Goal: Information Seeking & Learning: Learn about a topic

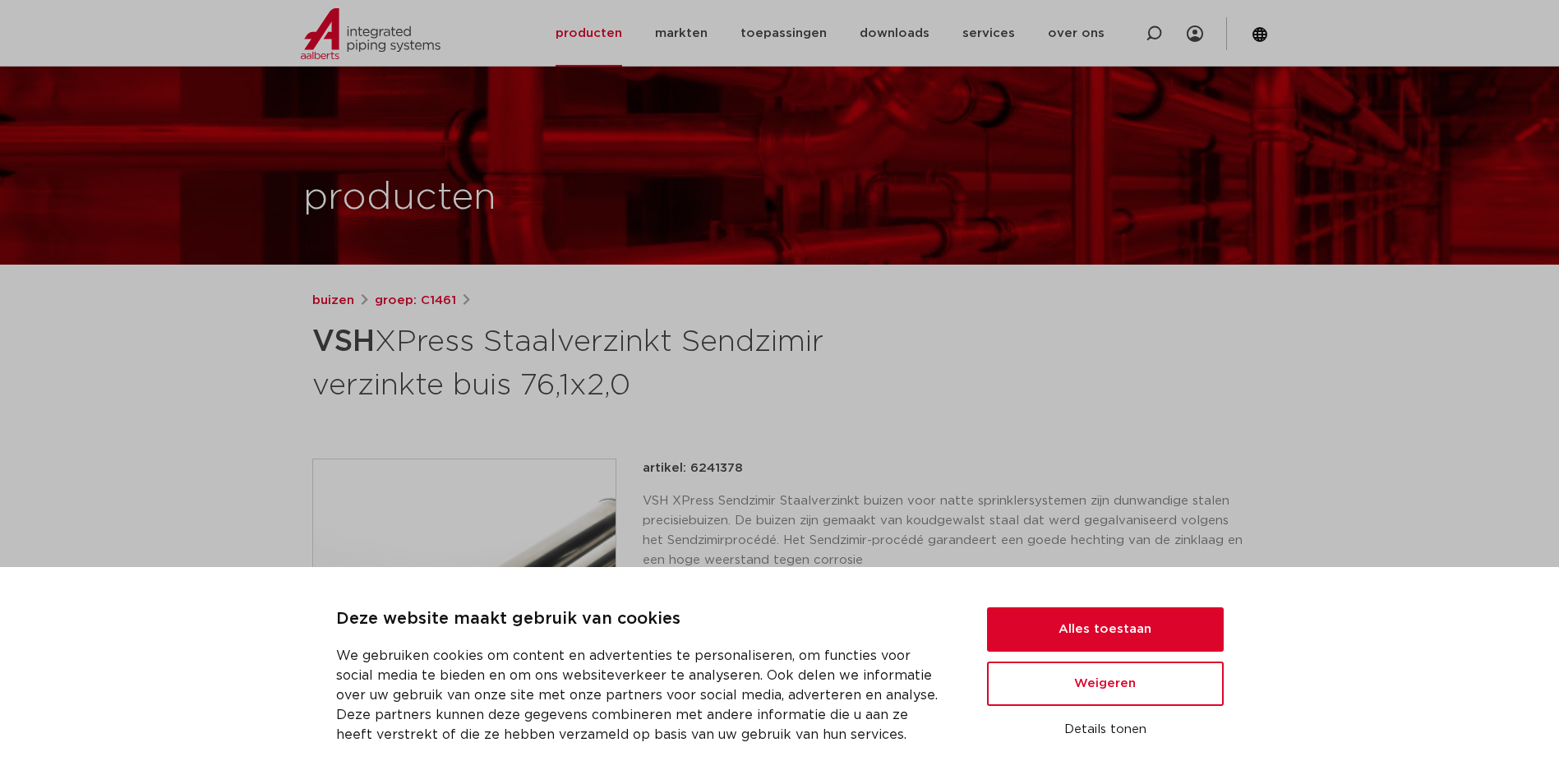
scroll to position [55, 0]
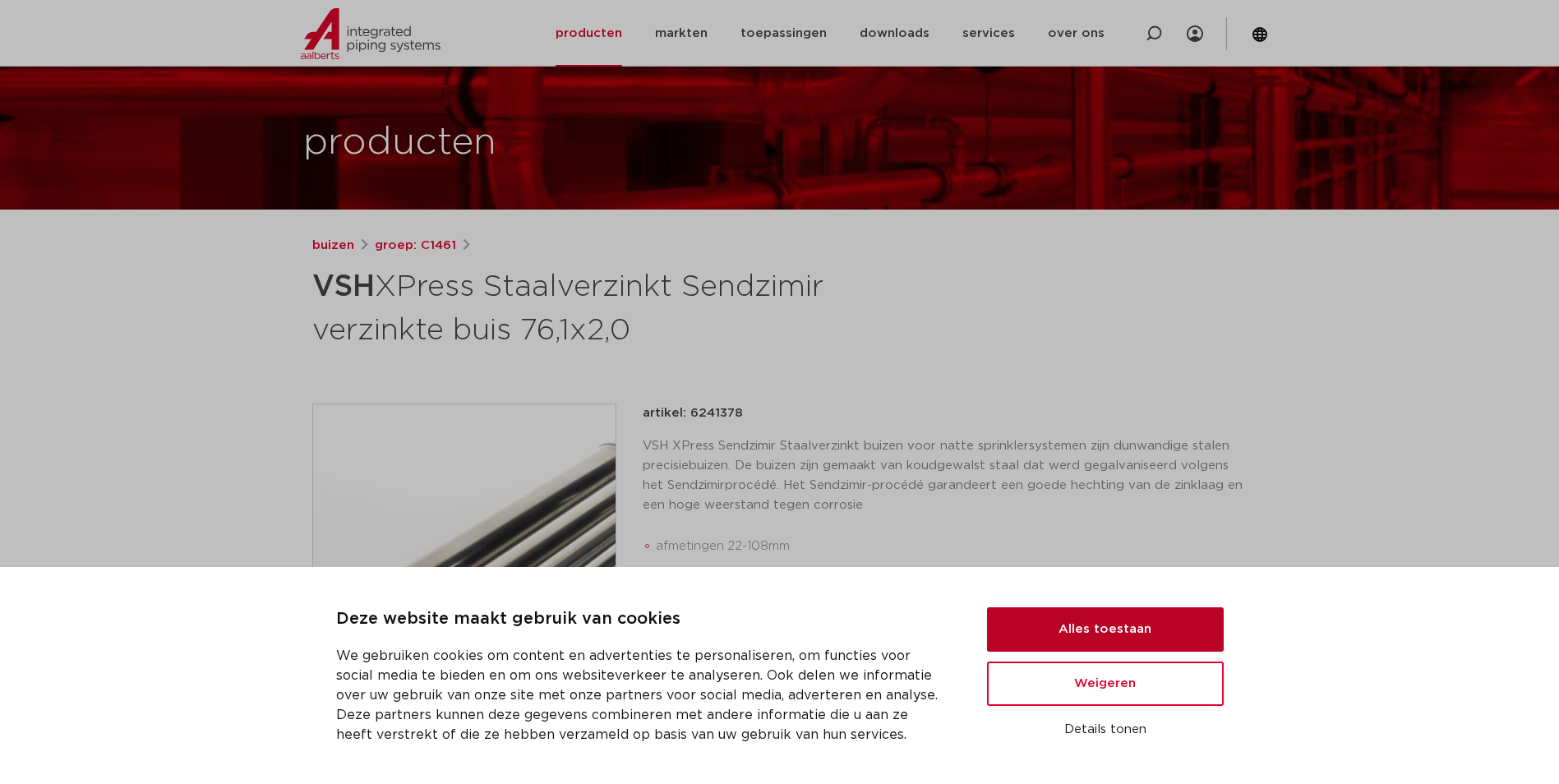
click at [1142, 624] on button "Alles toestaan" at bounding box center [1105, 629] width 237 height 44
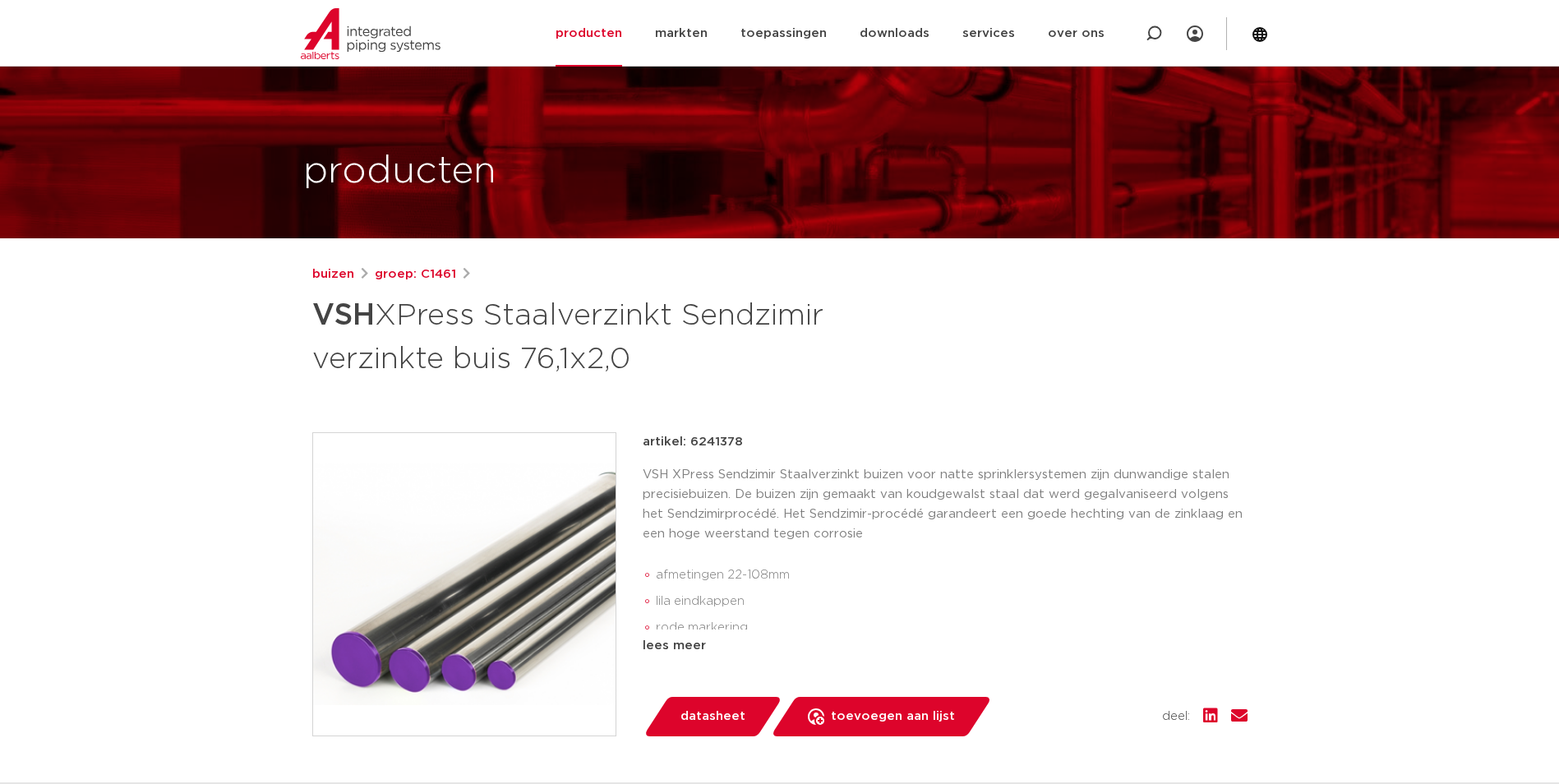
scroll to position [0, 0]
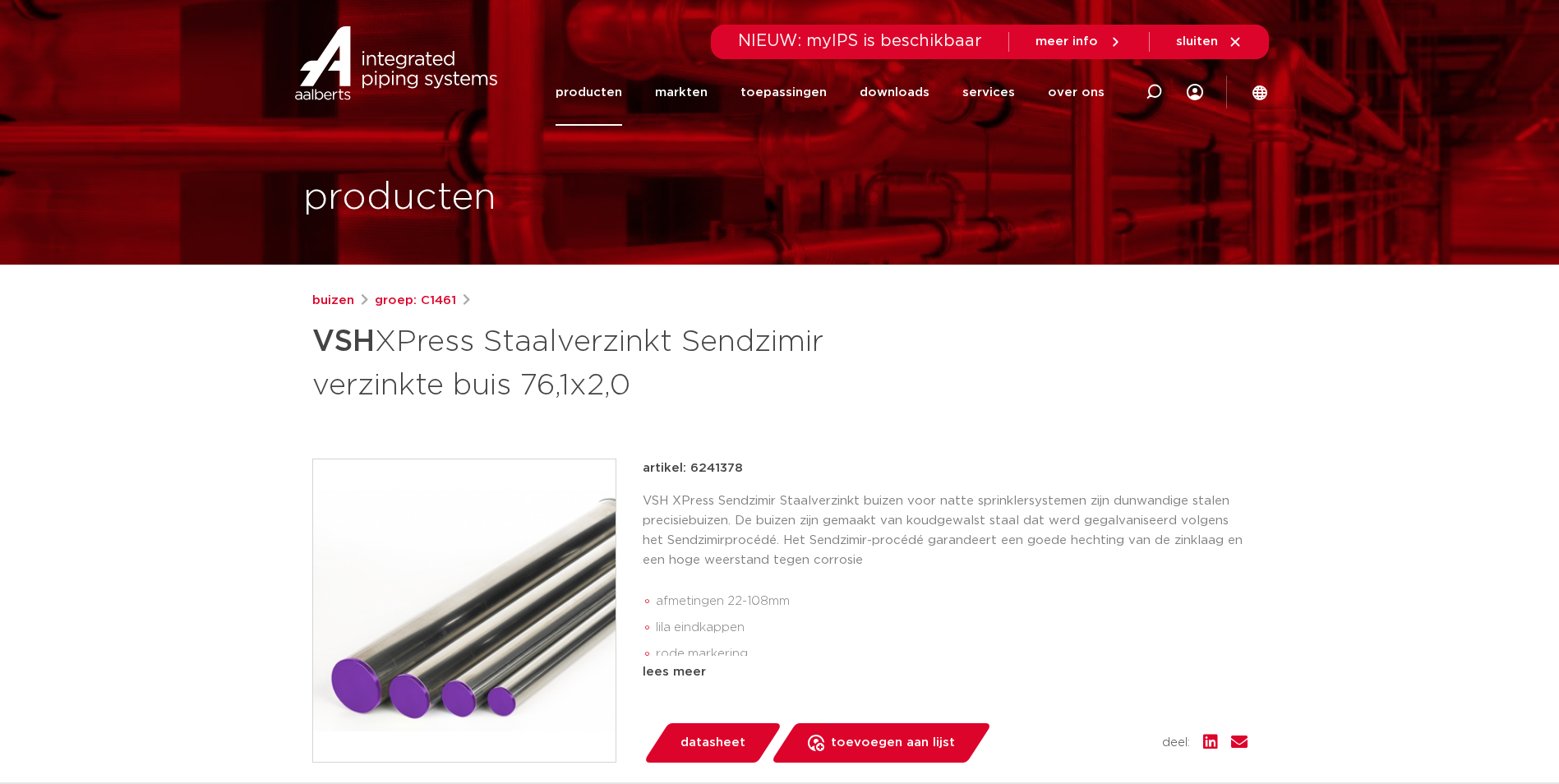
click at [616, 93] on link "producten" at bounding box center [588, 92] width 66 height 66
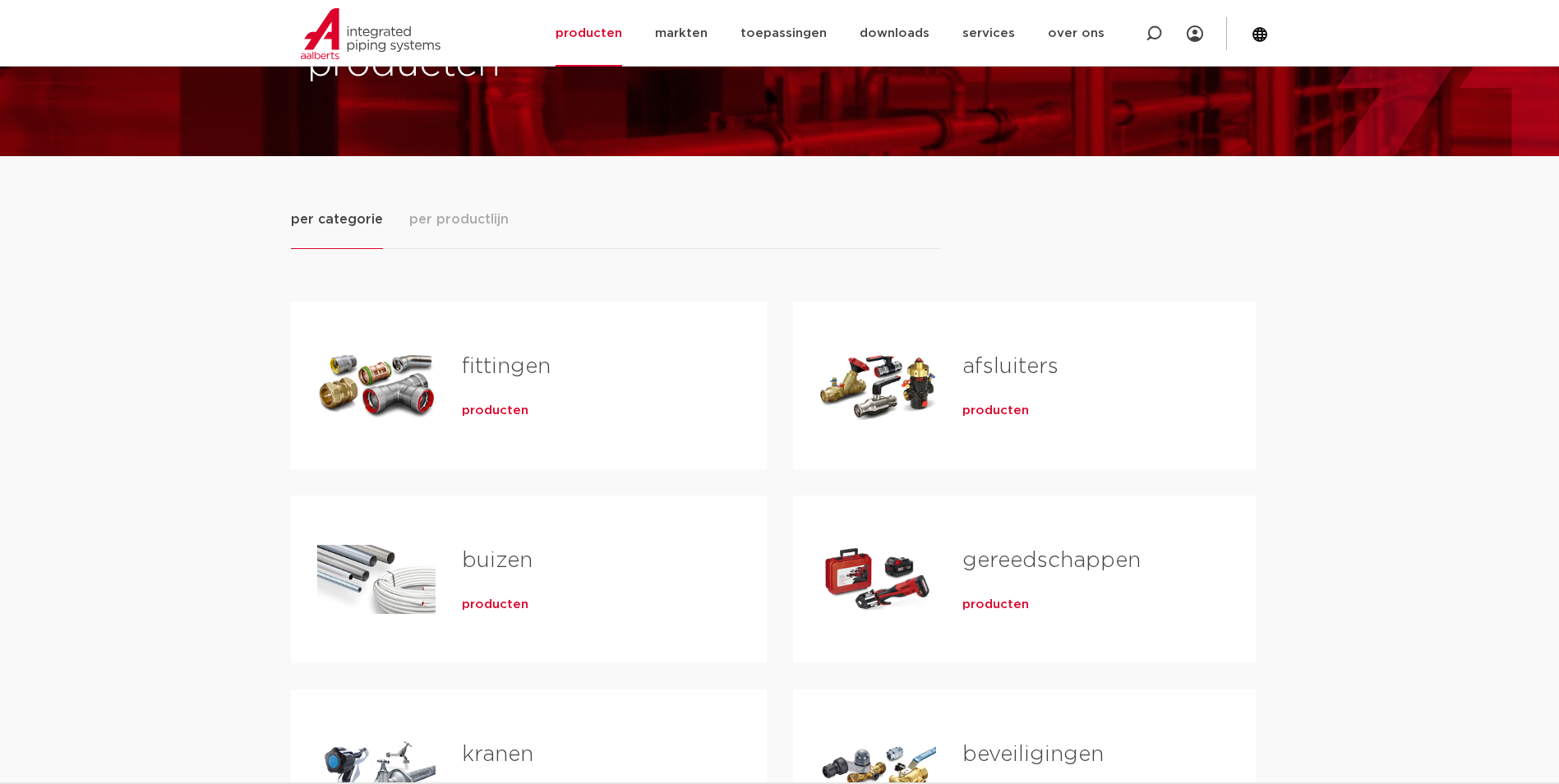
scroll to position [164, 0]
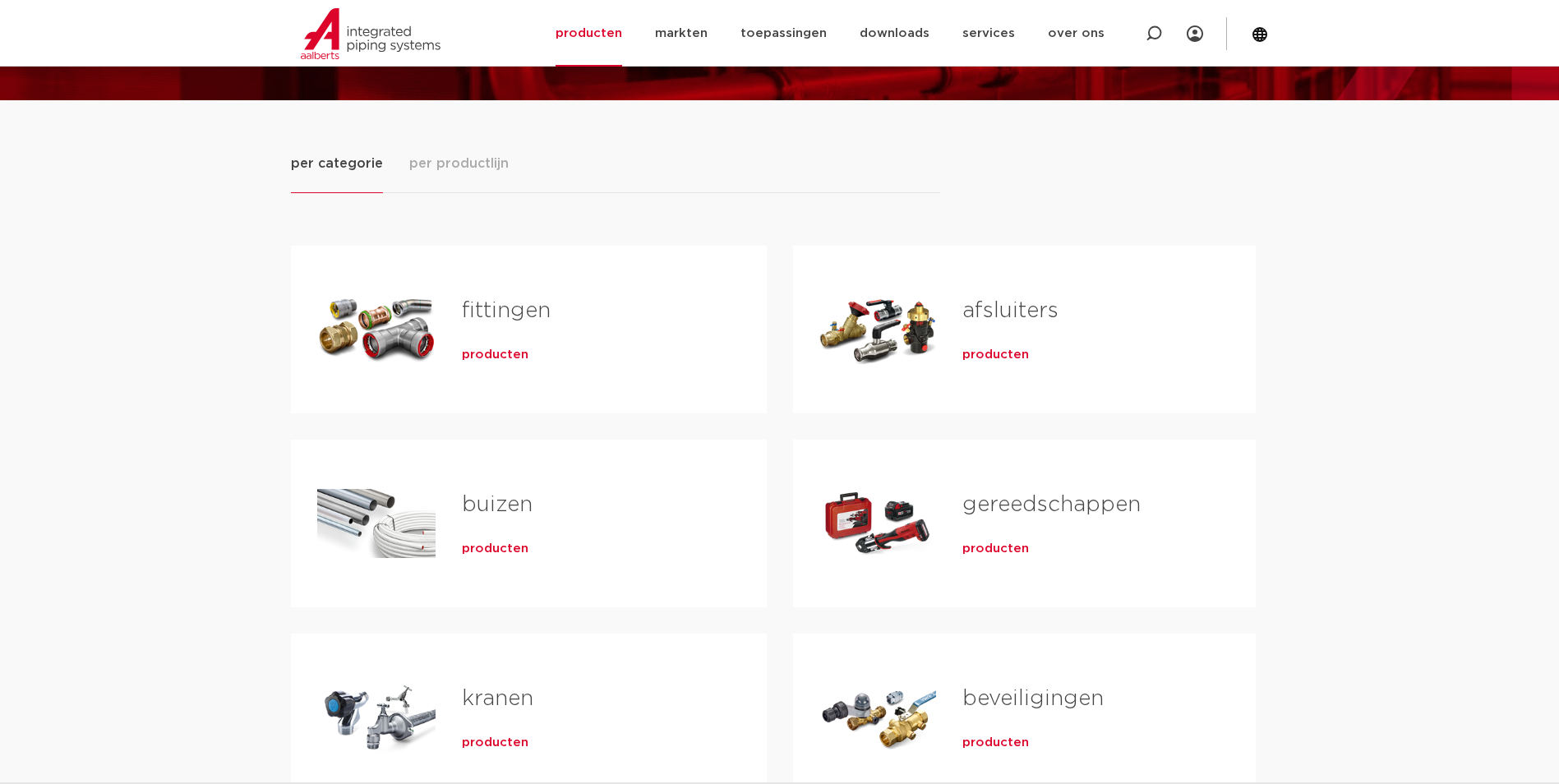
click at [489, 494] on link "buizen" at bounding box center [498, 505] width 71 height 22
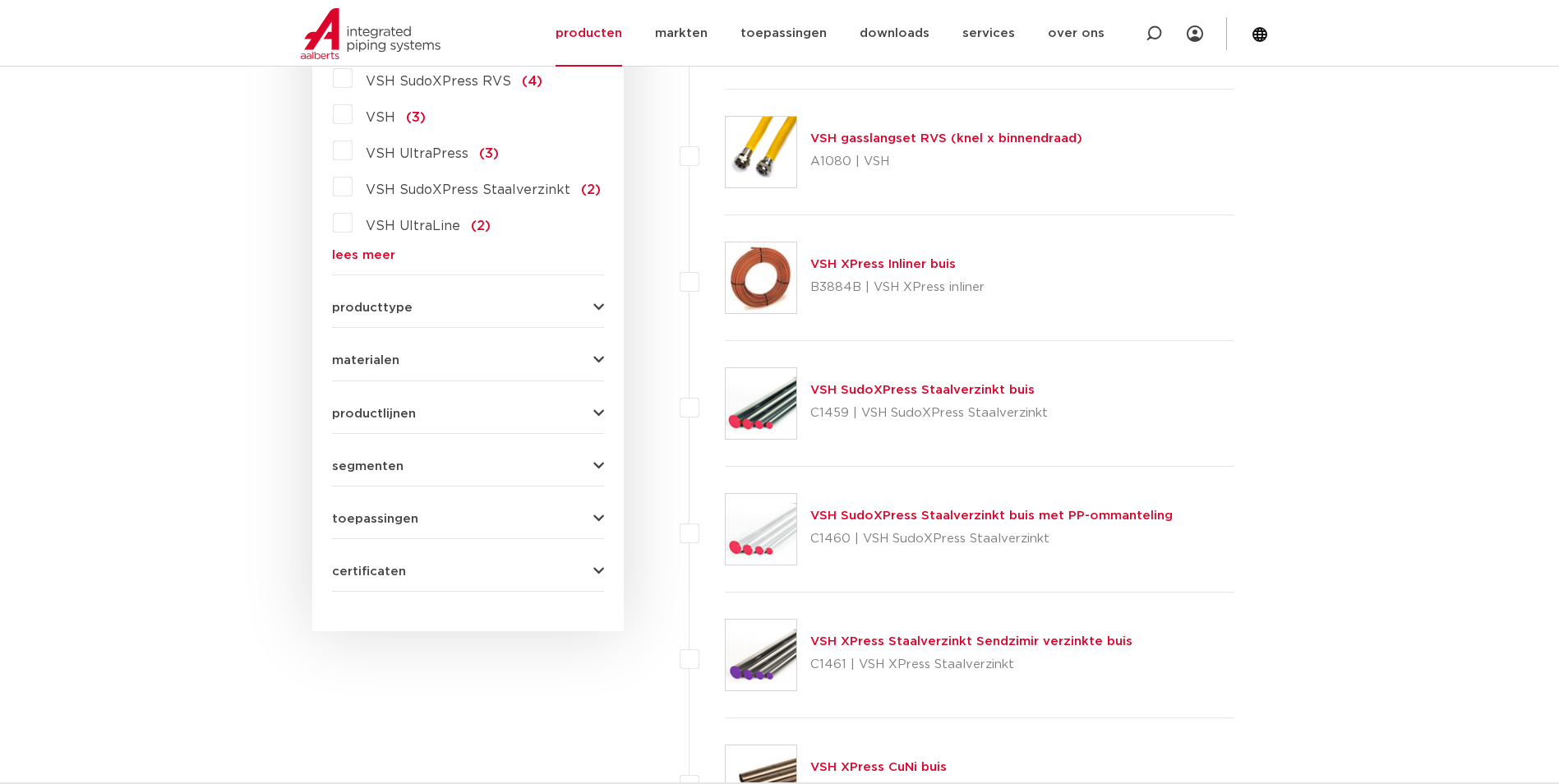
scroll to position [520, 0]
click at [977, 392] on link "VSH SudoXPress Staalverzinkt buis" at bounding box center [923, 388] width 225 height 13
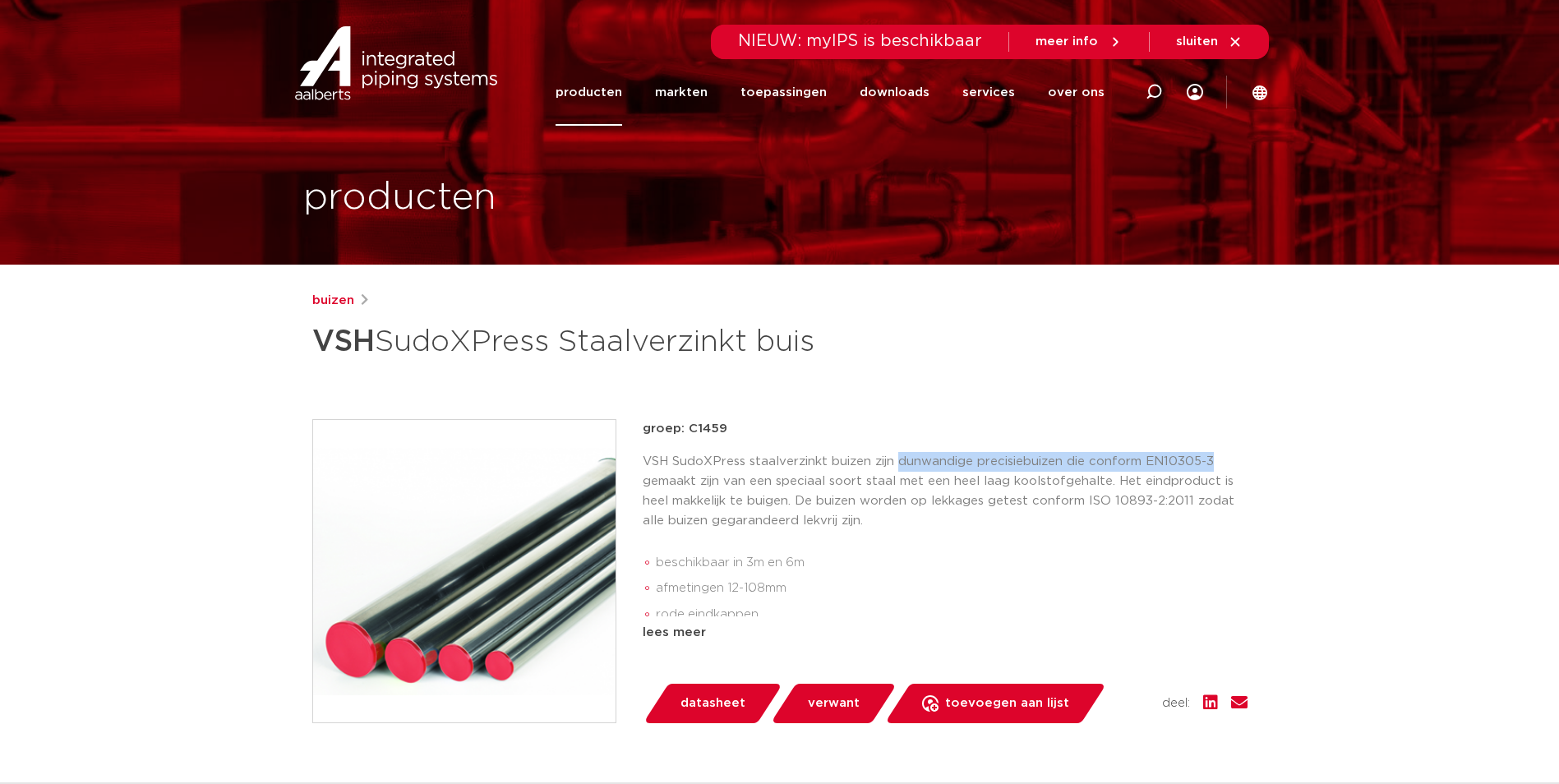
drag, startPoint x: 1197, startPoint y: 457, endPoint x: 898, endPoint y: 461, distance: 299.0
click at [898, 461] on p "VSH SudoXPress staalverzinkt buizen zijn dunwandige precisiebuizen die conform …" at bounding box center [944, 491] width 605 height 79
copy p "dunwandige precisiebuizen die conform EN10305-3"
click at [1039, 584] on li "afmetingen 12-108mm" at bounding box center [952, 588] width 592 height 26
click at [690, 625] on div "lees meer" at bounding box center [944, 633] width 605 height 20
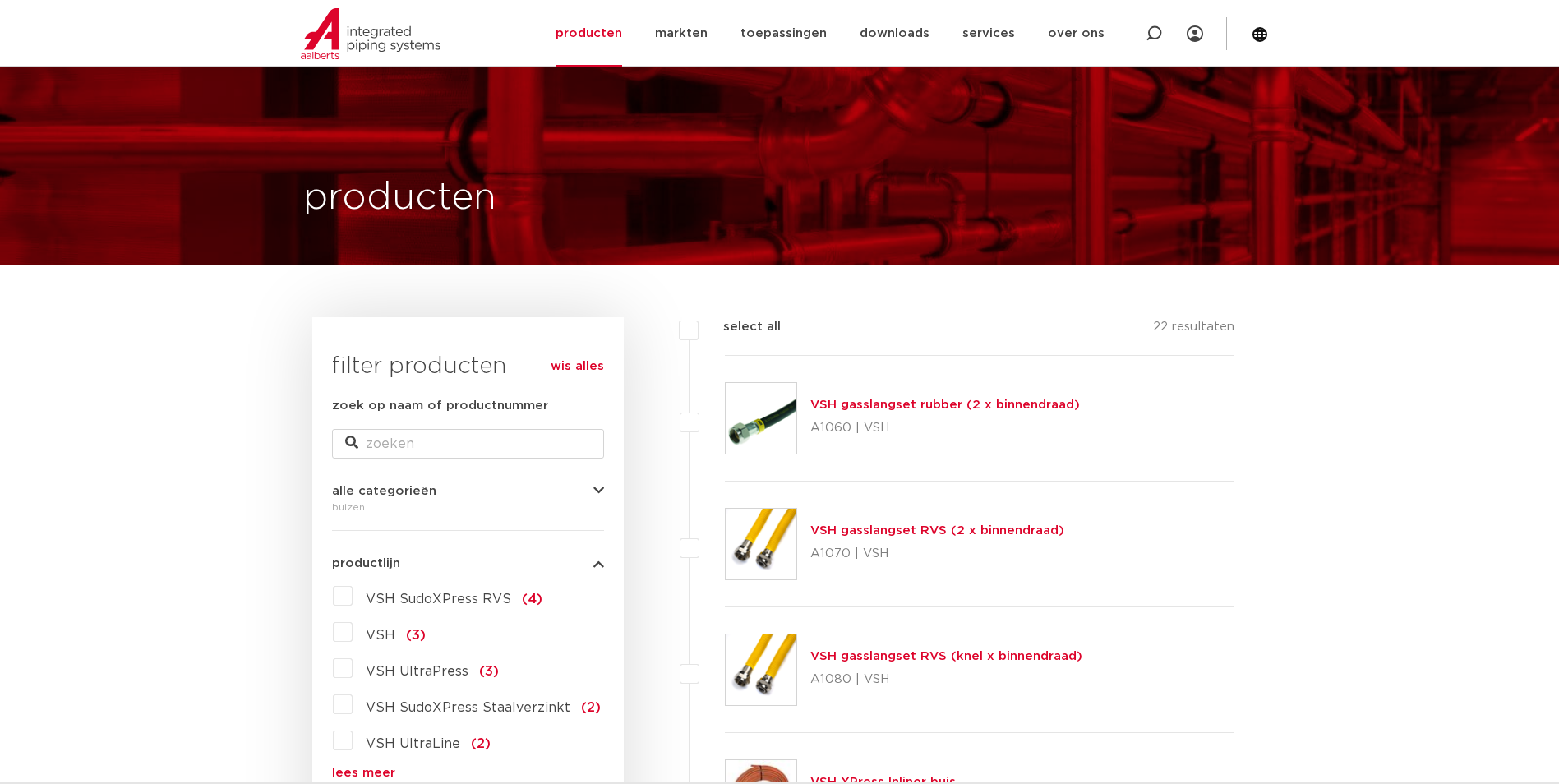
scroll to position [520, 0]
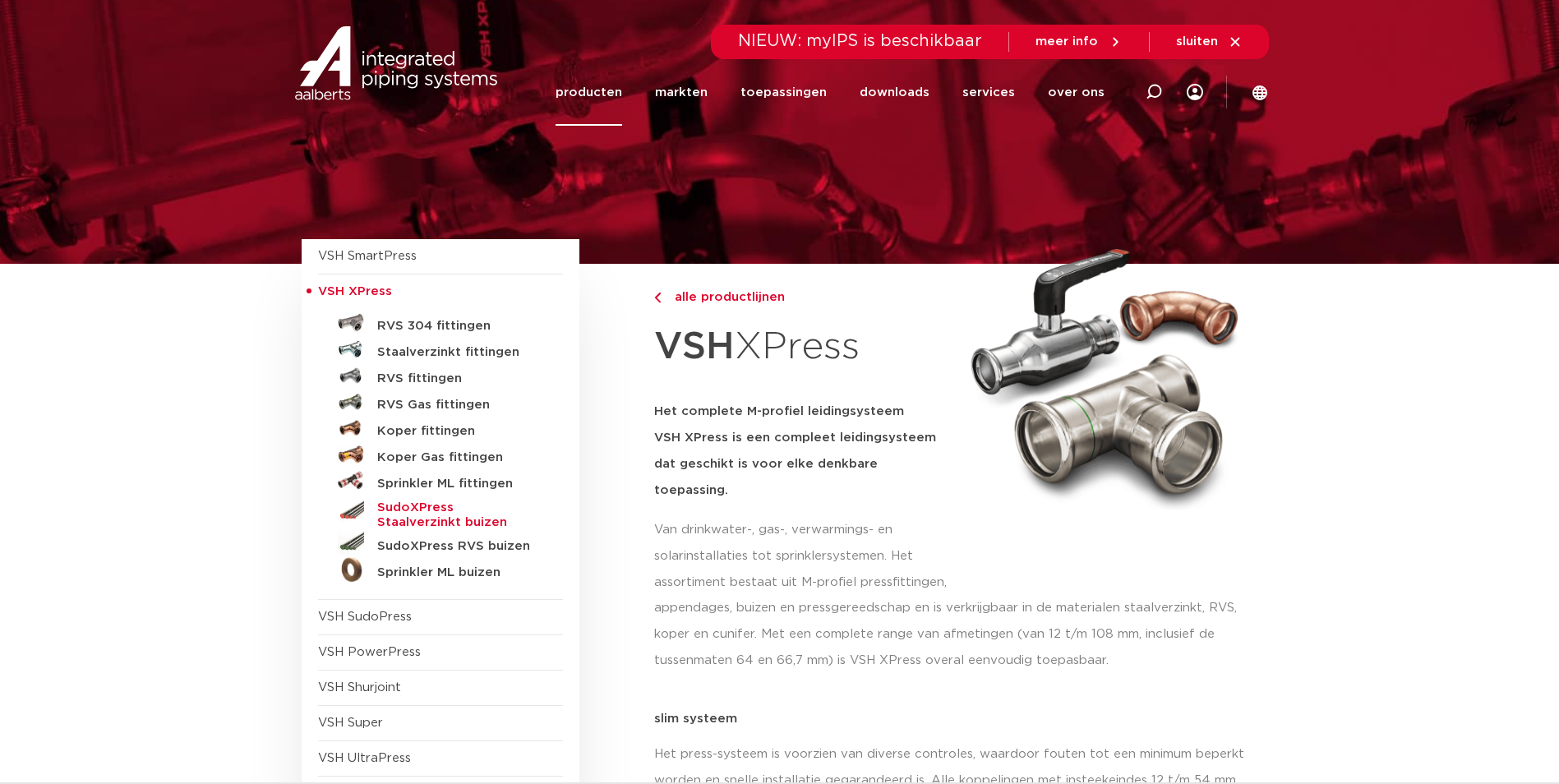
click at [464, 508] on h5 "SudoXPress Staalverzinkt buizen" at bounding box center [459, 515] width 163 height 30
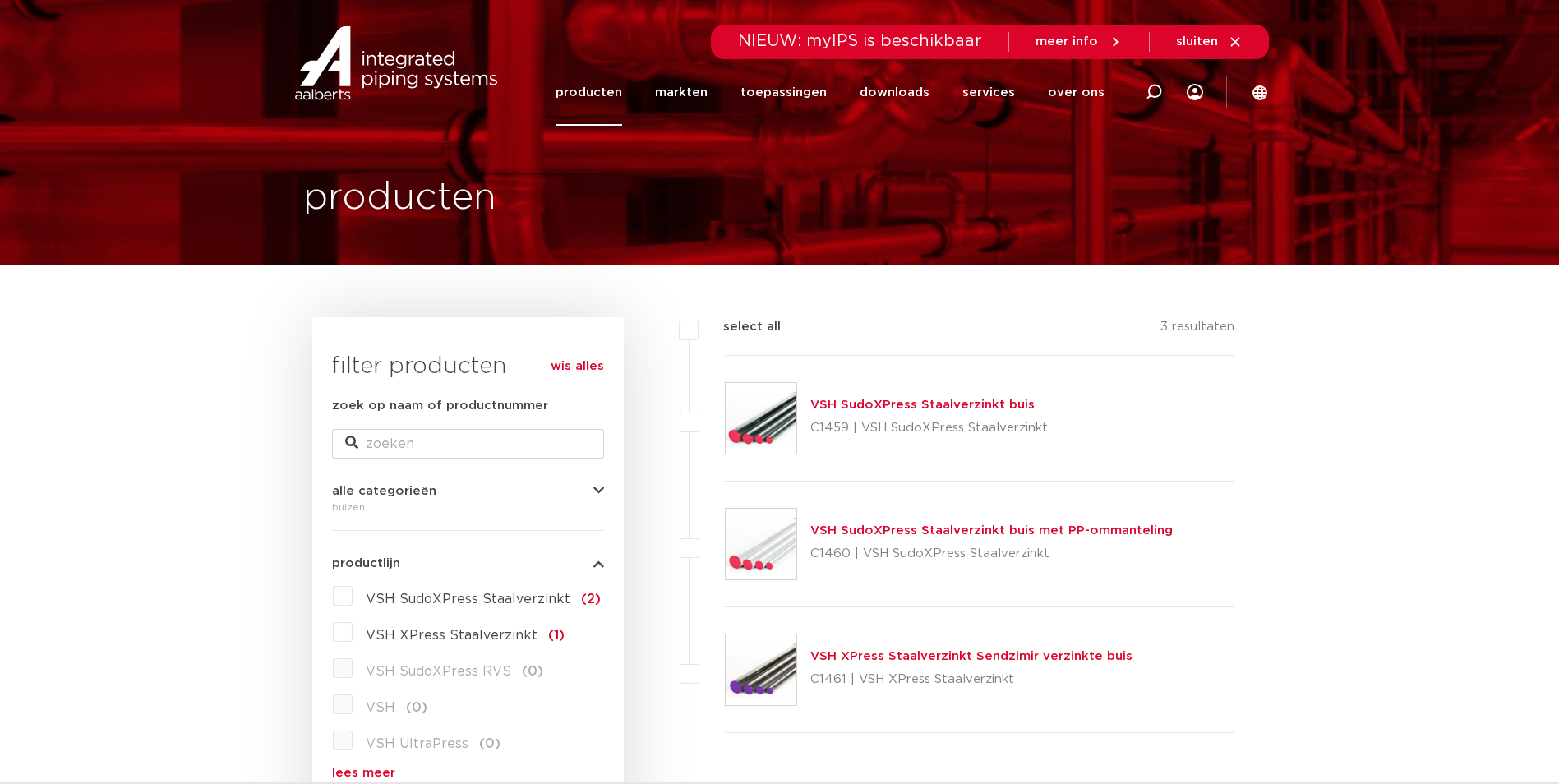
click at [936, 405] on link "VSH SudoXPress Staalverzinkt buis" at bounding box center [923, 405] width 225 height 13
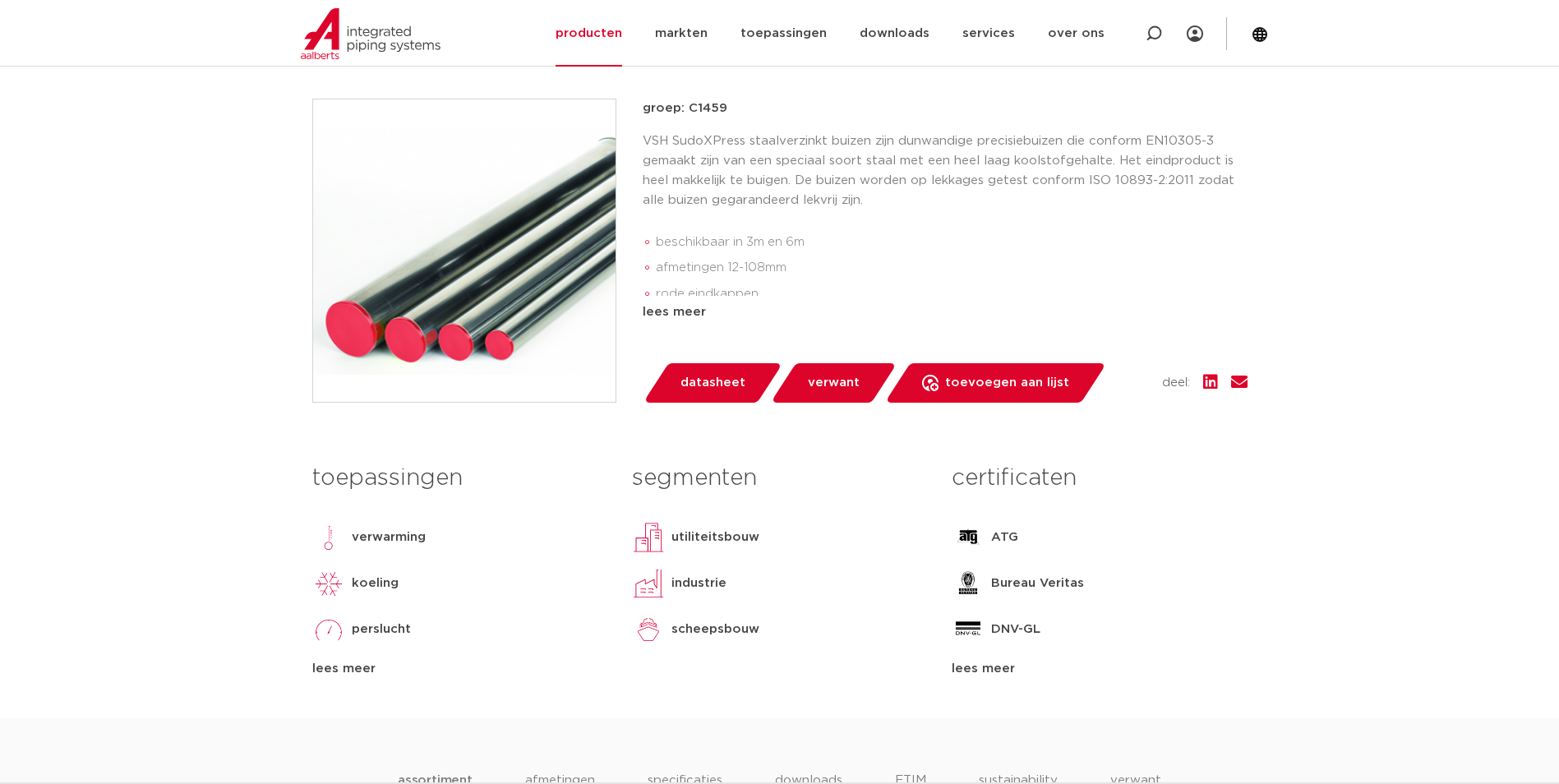
scroll to position [329, 0]
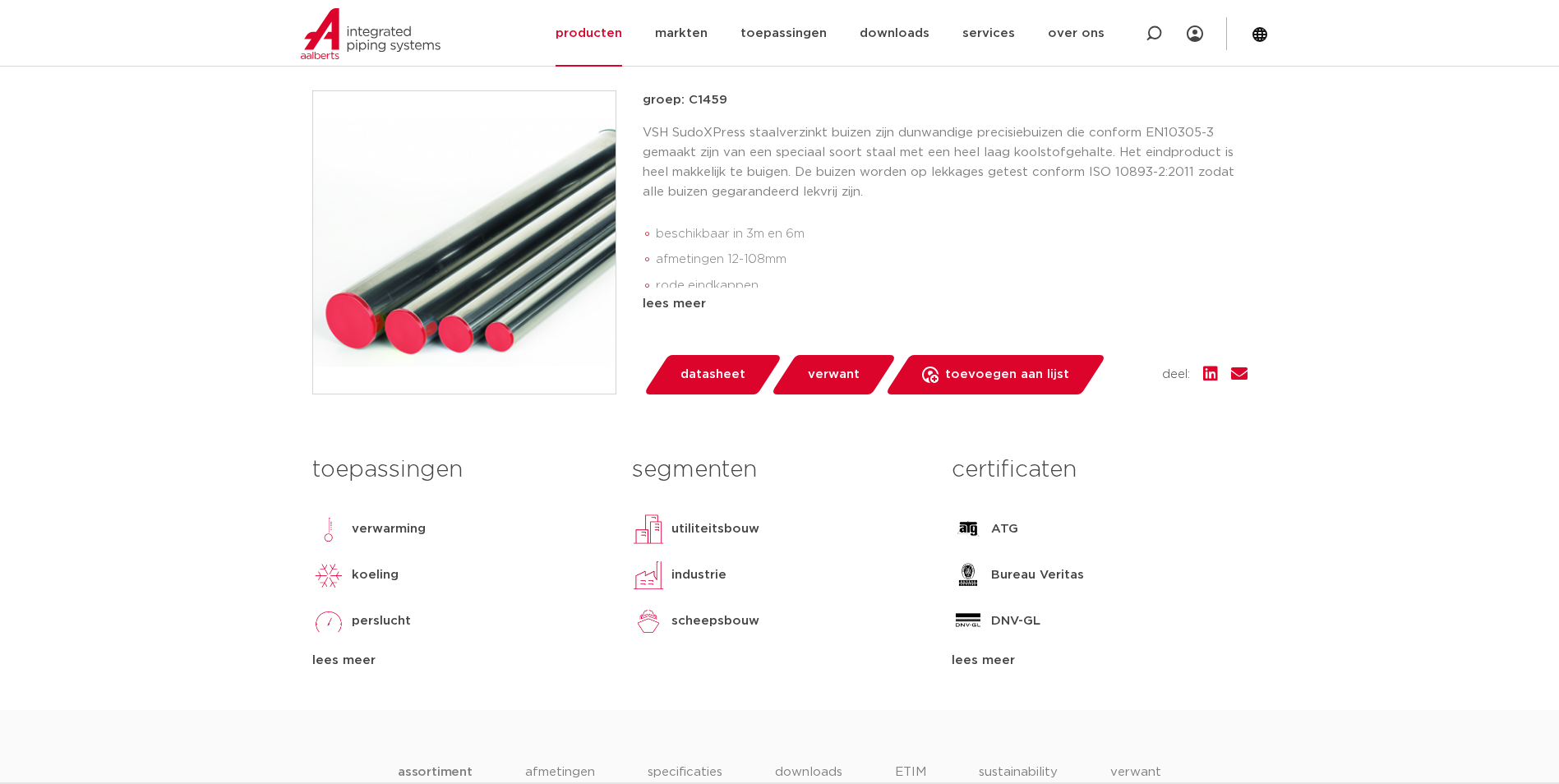
click at [720, 359] on link "datasheet" at bounding box center [712, 375] width 140 height 40
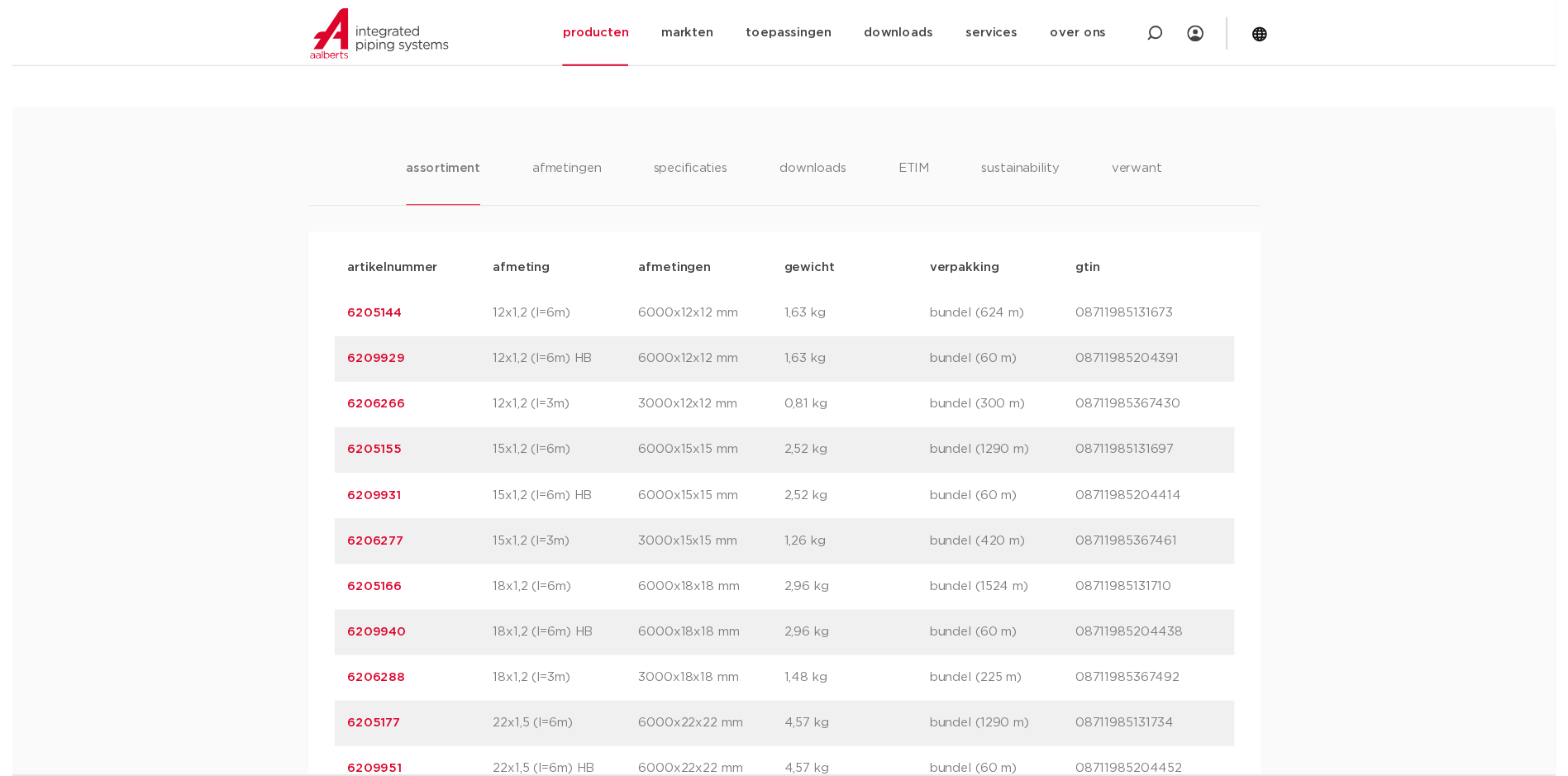
scroll to position [970, 0]
